Goal: Communication & Community: Answer question/provide support

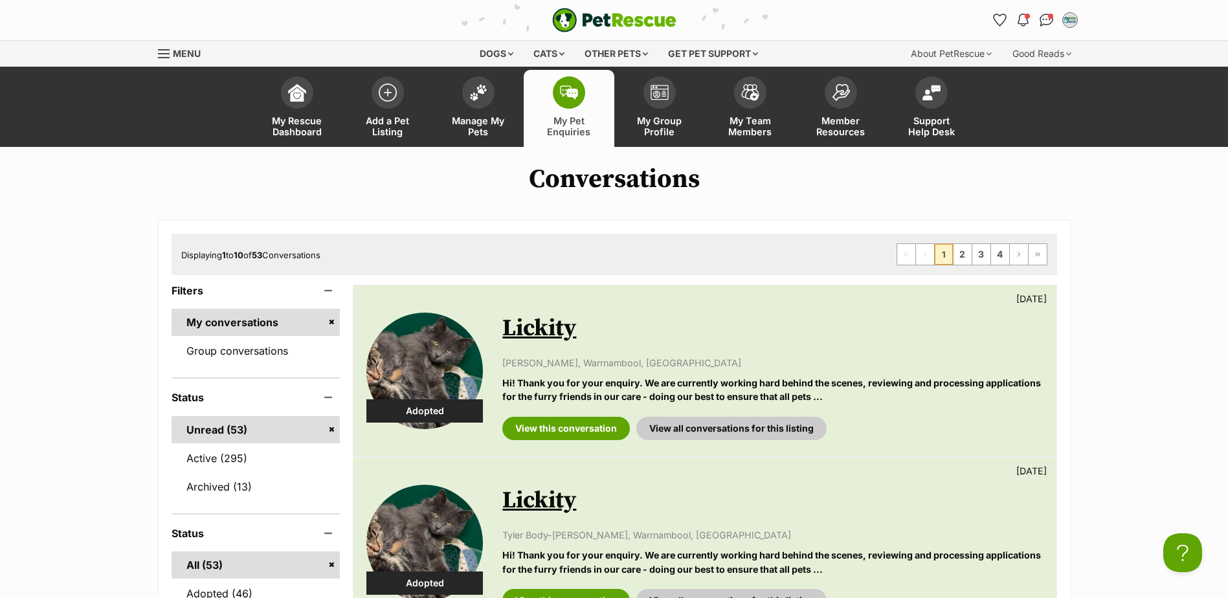
click at [259, 331] on link "My conversations" at bounding box center [256, 322] width 169 height 27
click at [267, 341] on link "Group conversations" at bounding box center [256, 350] width 169 height 27
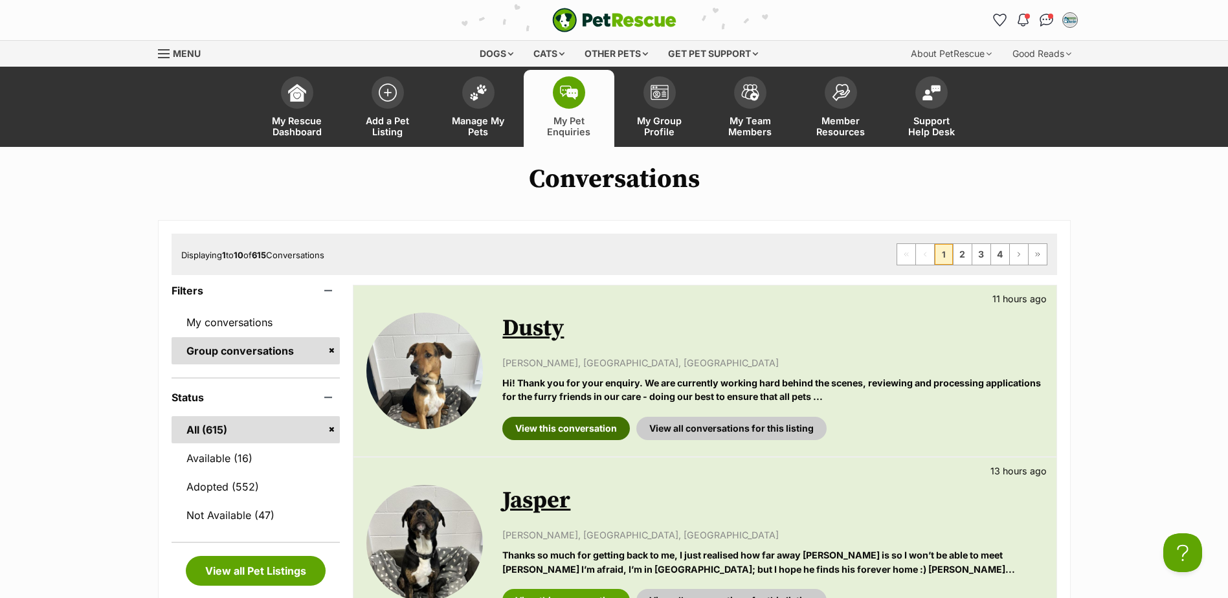
click at [572, 425] on link "View this conversation" at bounding box center [566, 428] width 128 height 23
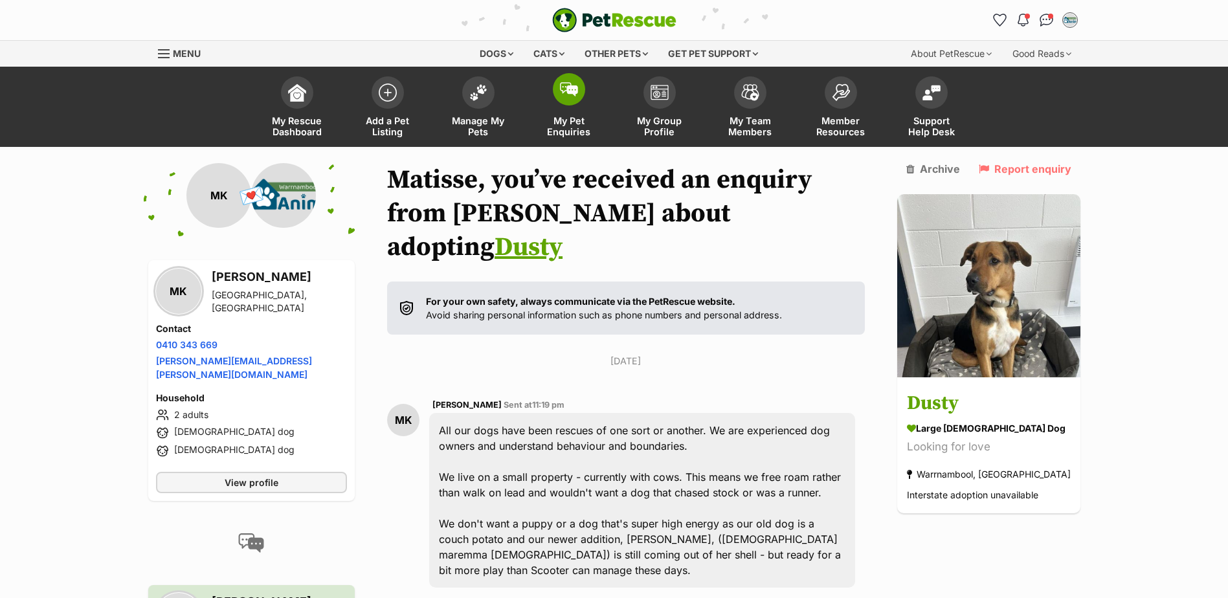
click at [562, 85] on img at bounding box center [569, 89] width 18 height 14
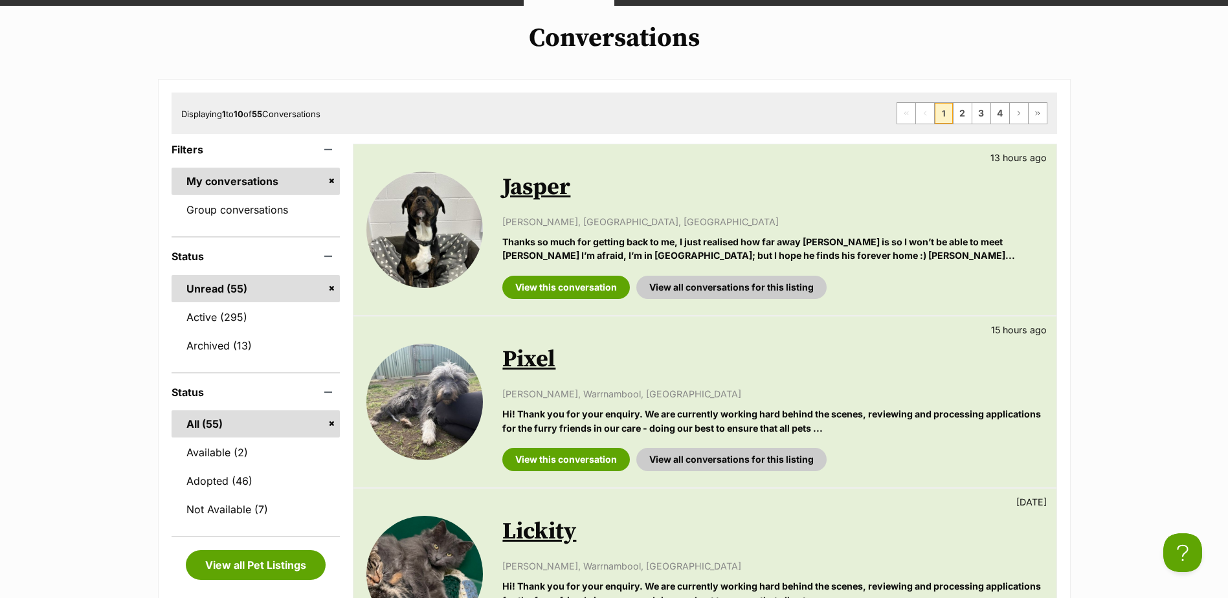
scroll to position [259, 0]
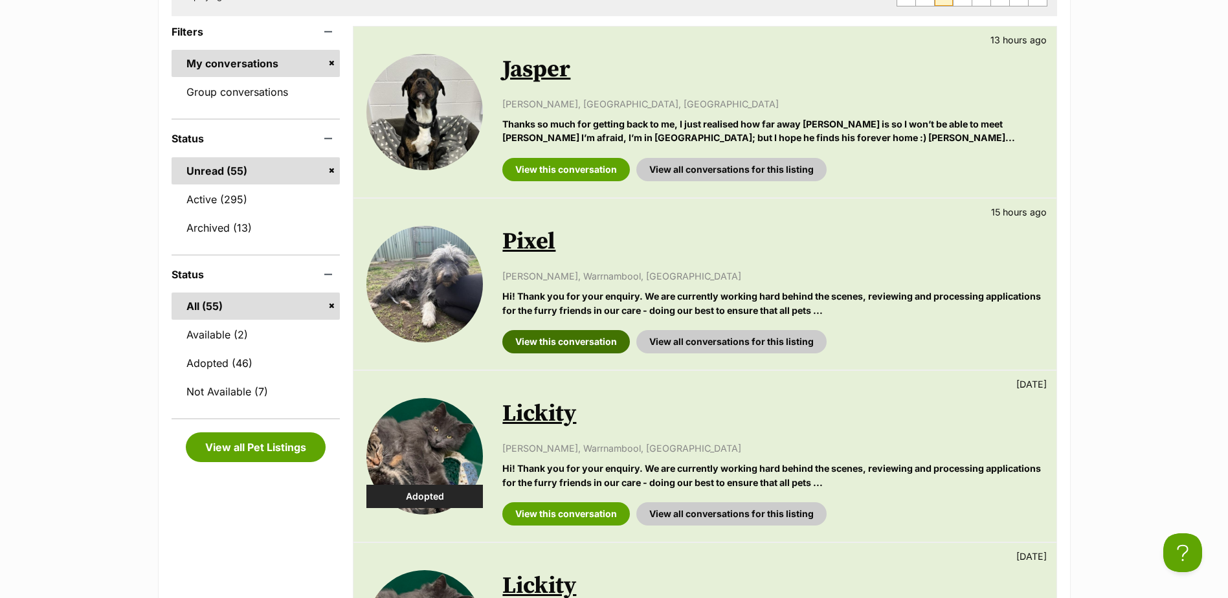
click at [554, 337] on link "View this conversation" at bounding box center [566, 341] width 128 height 23
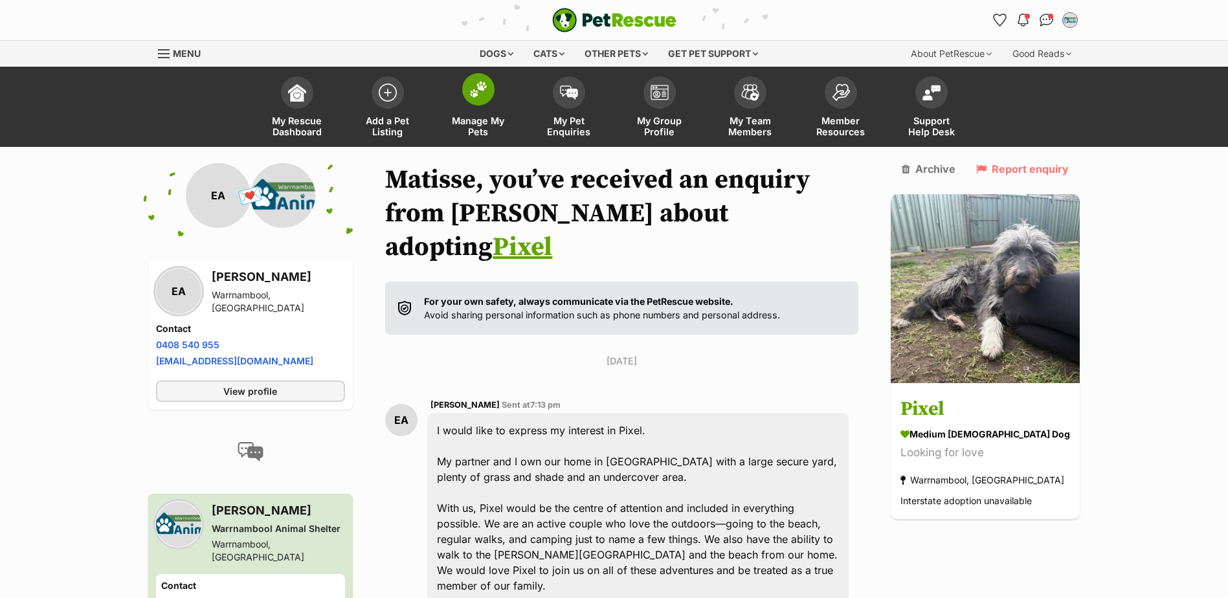
click at [475, 80] on span at bounding box center [478, 89] width 32 height 32
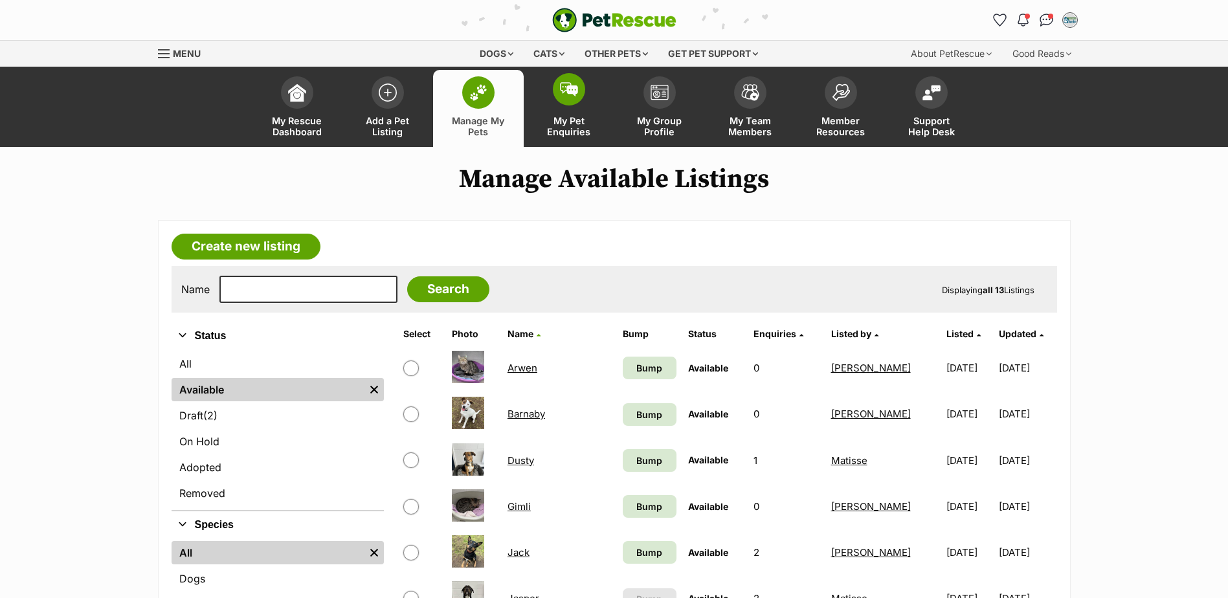
click at [554, 85] on span at bounding box center [569, 89] width 32 height 32
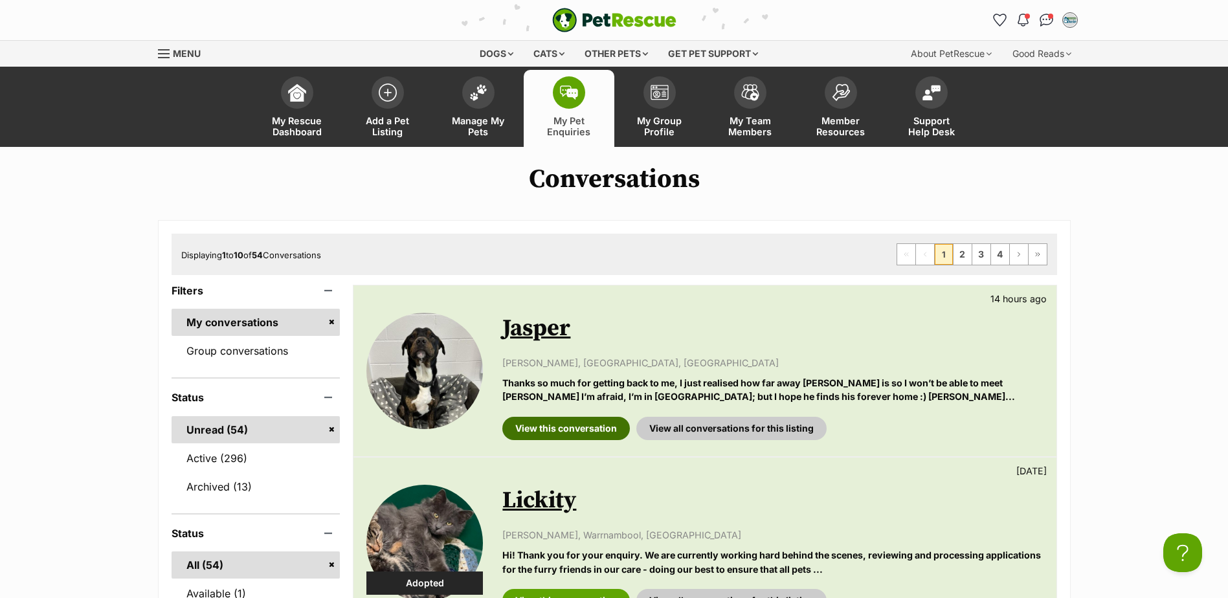
click at [581, 427] on link "View this conversation" at bounding box center [566, 428] width 128 height 23
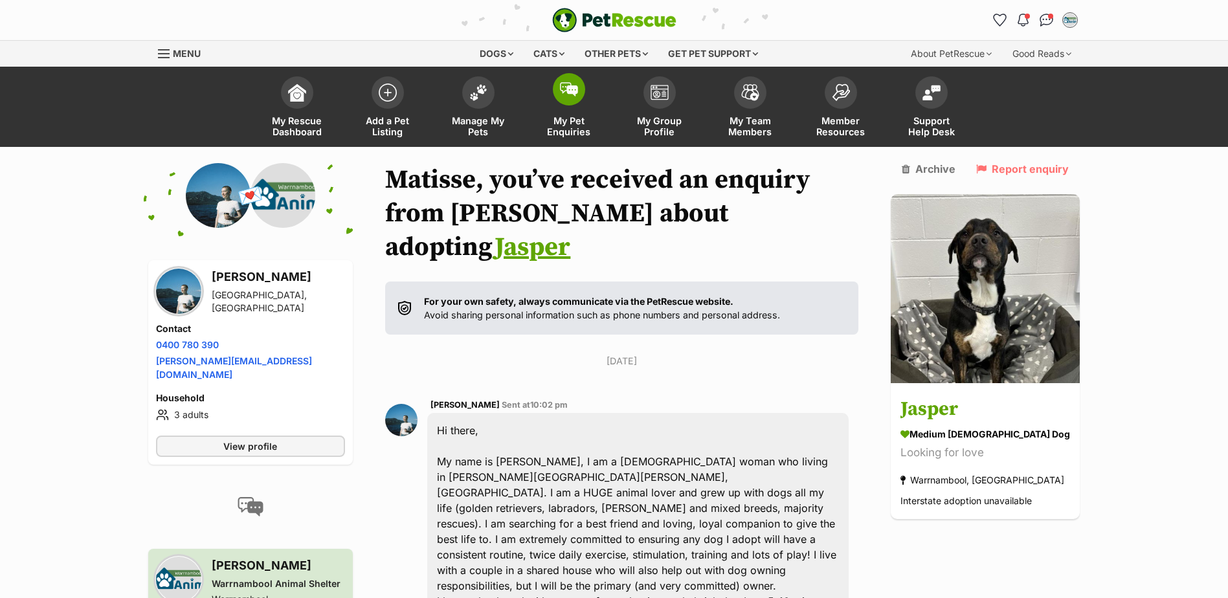
click at [570, 104] on span at bounding box center [569, 89] width 32 height 32
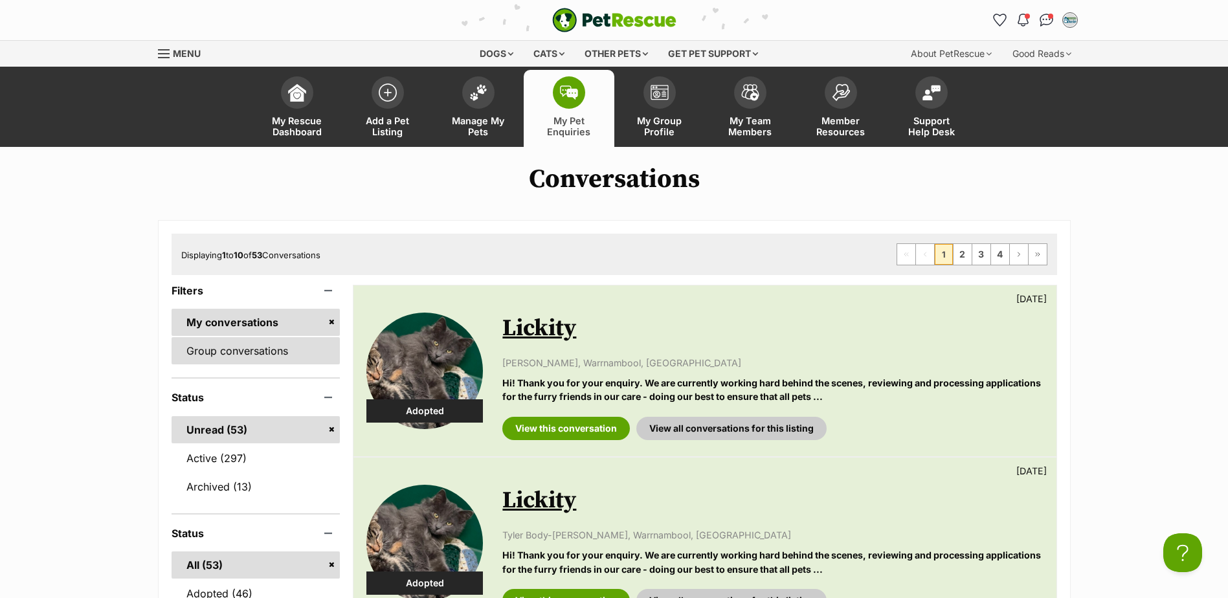
click at [238, 357] on link "Group conversations" at bounding box center [256, 350] width 169 height 27
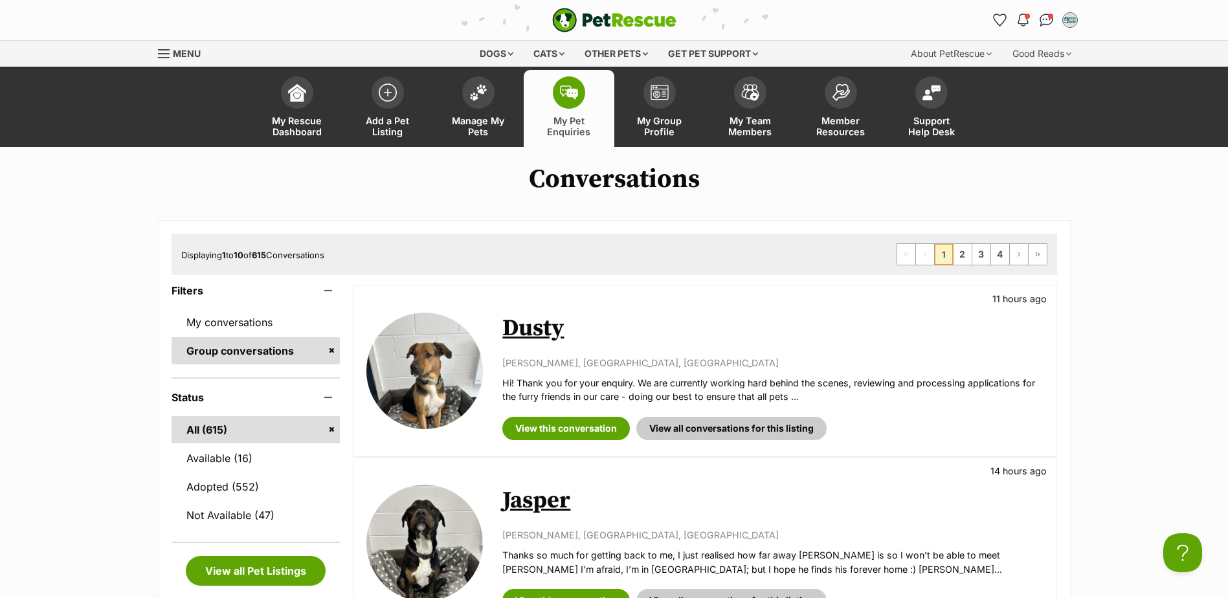
click at [522, 330] on link "Dusty" at bounding box center [533, 328] width 62 height 29
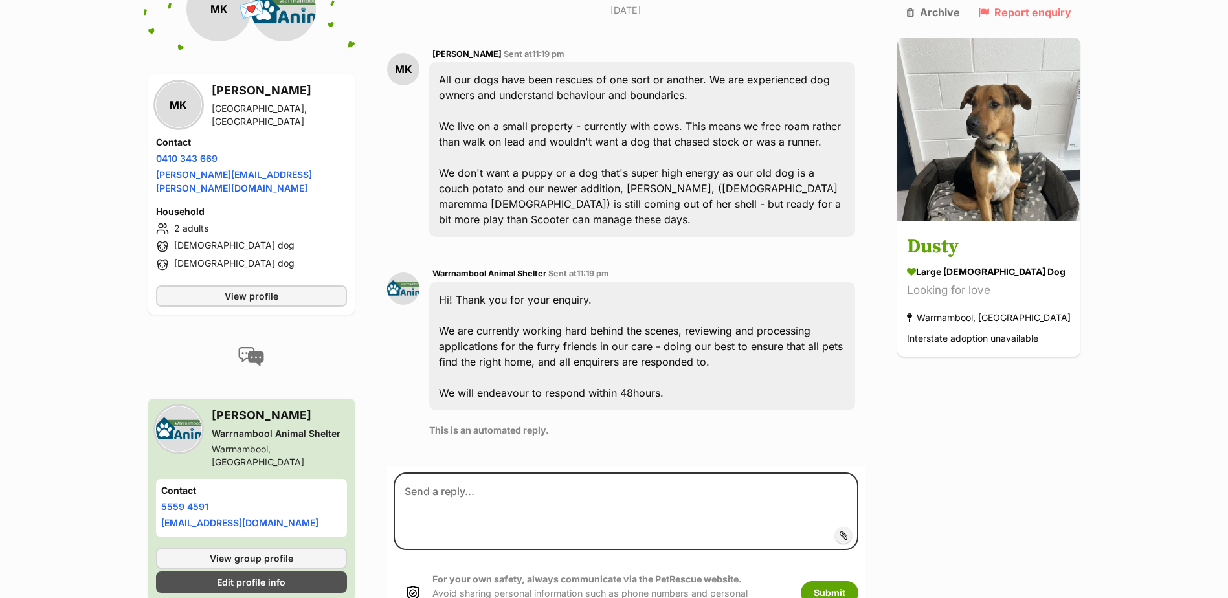
scroll to position [359, 0]
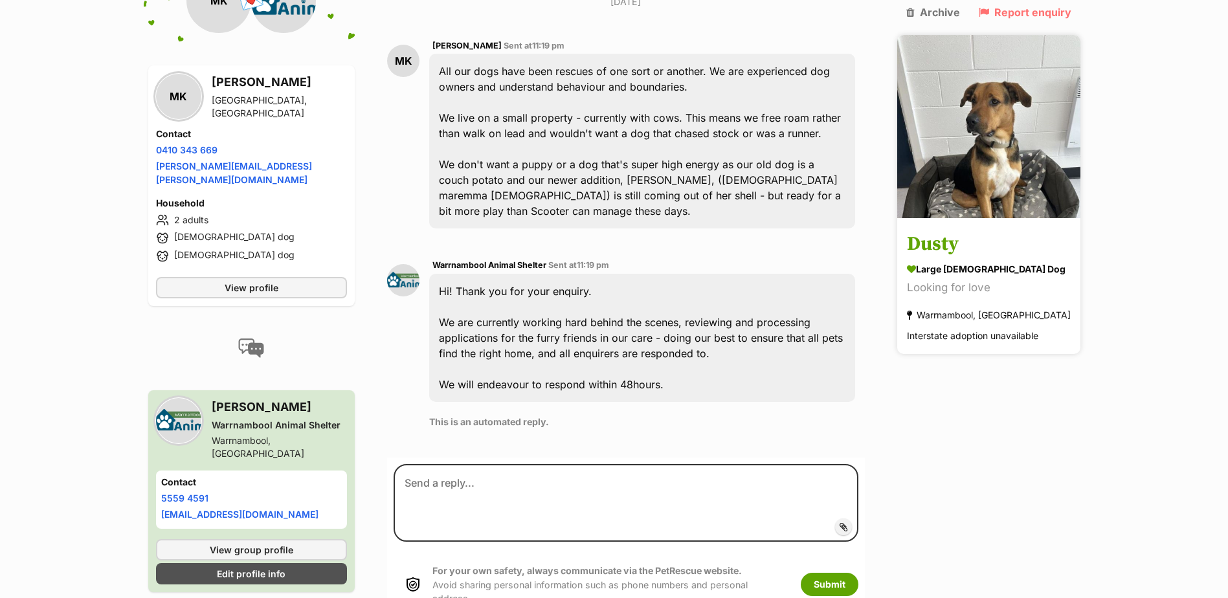
click at [971, 230] on h3 "Dusty" at bounding box center [989, 244] width 164 height 29
